Goal: Information Seeking & Learning: Understand process/instructions

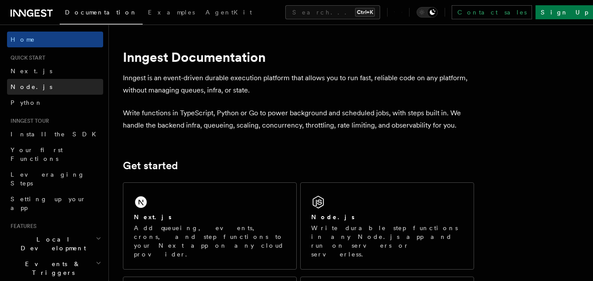
click at [38, 86] on link "Node.js" at bounding box center [55, 87] width 96 height 16
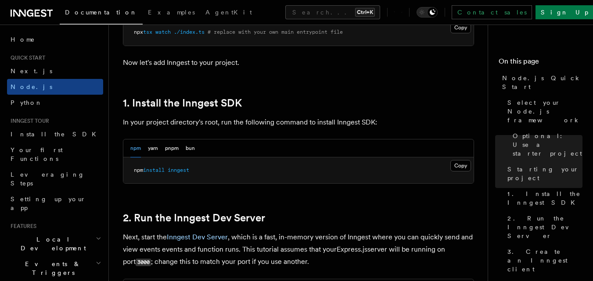
scroll to position [528, 0]
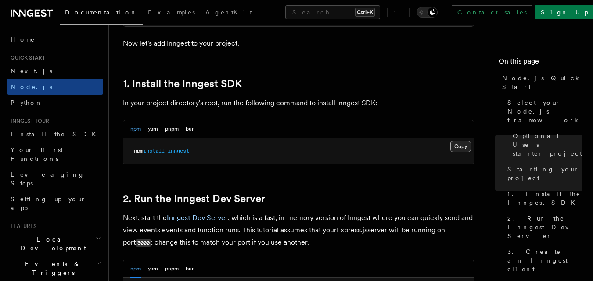
click at [458, 147] on button "Copy Copied" at bounding box center [460, 146] width 21 height 11
click at [459, 146] on button "Copy Copied" at bounding box center [460, 146] width 21 height 11
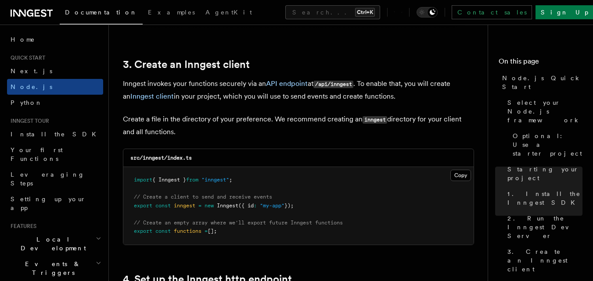
scroll to position [1105, 0]
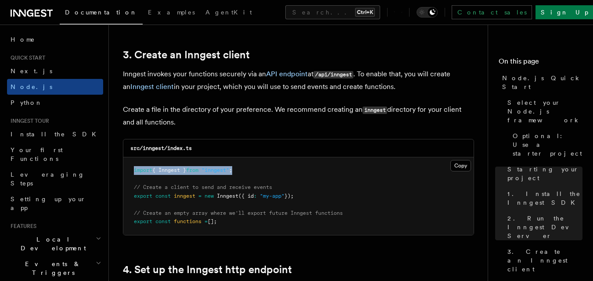
drag, startPoint x: 240, startPoint y: 170, endPoint x: 130, endPoint y: 168, distance: 109.7
click at [130, 168] on pre "import { Inngest } from "inngest" ; // Create a client to send and receive even…" at bounding box center [298, 197] width 350 height 78
copy span "import { Inngest } from "inngest" ;"
click at [245, 170] on pre "import { Inngest } from "inngest" ; // Create a client to send and receive even…" at bounding box center [298, 197] width 350 height 78
drag, startPoint x: 241, startPoint y: 171, endPoint x: 129, endPoint y: 165, distance: 112.5
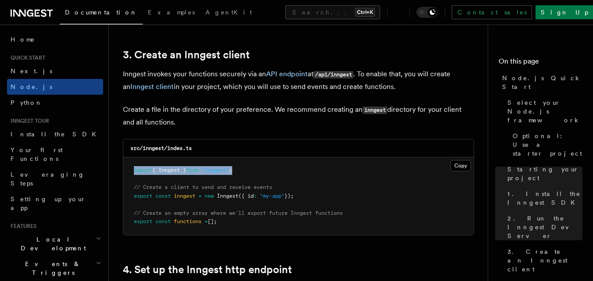
click at [129, 165] on pre "import { Inngest } from "inngest" ; // Create a client to send and receive even…" at bounding box center [298, 197] width 350 height 78
copy span "import { Inngest } from "inngest" ;"
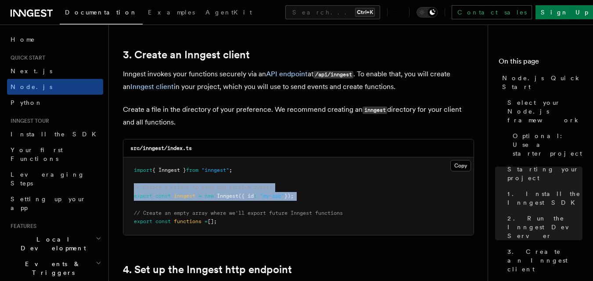
drag, startPoint x: 134, startPoint y: 187, endPoint x: 313, endPoint y: 201, distance: 180.0
click at [313, 201] on pre "import { Inngest } from "inngest" ; // Create a client to send and receive even…" at bounding box center [298, 197] width 350 height 78
copy code "// Create a client to send and receive events export const inngest = new Innges…"
drag, startPoint x: 134, startPoint y: 213, endPoint x: 236, endPoint y: 225, distance: 102.1
click at [236, 225] on pre "import { Inngest } from "inngest" ; // Create a client to send and receive even…" at bounding box center [298, 197] width 350 height 78
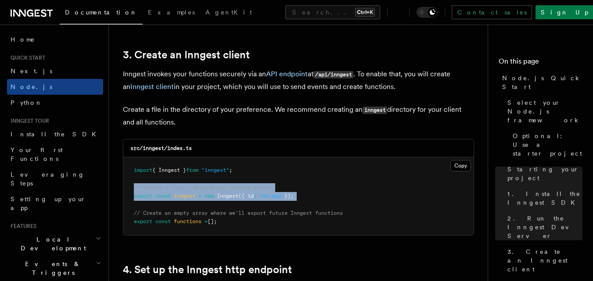
copy code "// Create an empty array where we'll export future Inngest functions export con…"
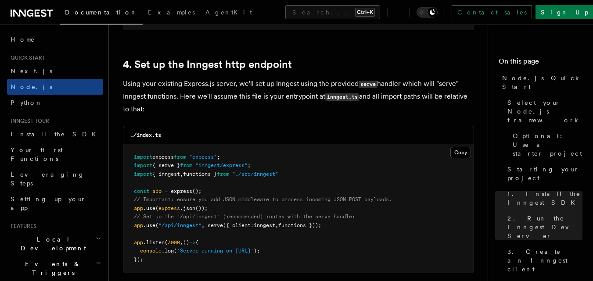
scroll to position [1359, 0]
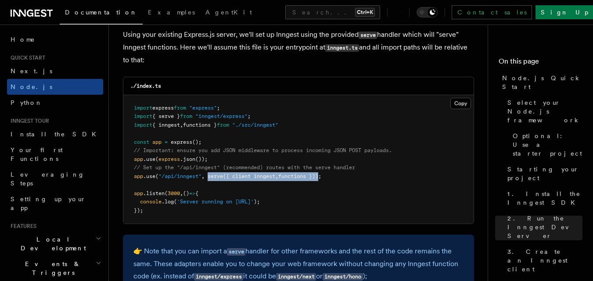
drag, startPoint x: 208, startPoint y: 176, endPoint x: 326, endPoint y: 178, distance: 118.1
click at [321, 178] on span "app .use ( "/api/inngest" , serve ({ client : inngest , functions }));" at bounding box center [227, 176] width 187 height 6
copy span "serve ({ client : inngest , functions })"
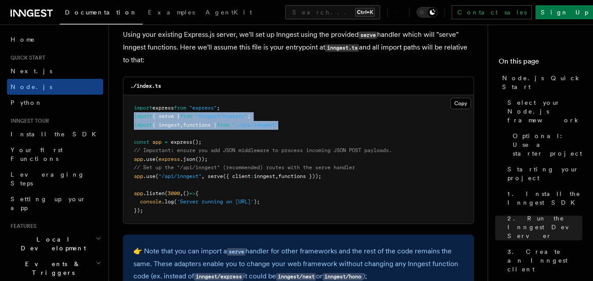
drag, startPoint x: 134, startPoint y: 115, endPoint x: 294, endPoint y: 125, distance: 159.6
click at [294, 125] on pre "import express from "express" ; import { serve } from "inngest/express" ; impor…" at bounding box center [298, 159] width 350 height 129
copy code "import { serve } from "inngest/express" ; import { inngest , functions } from "…"
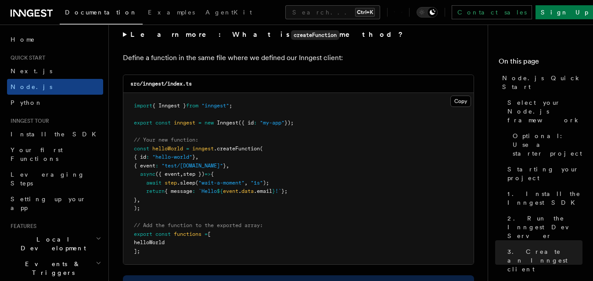
scroll to position [1741, 0]
